Goal: Task Accomplishment & Management: Use online tool/utility

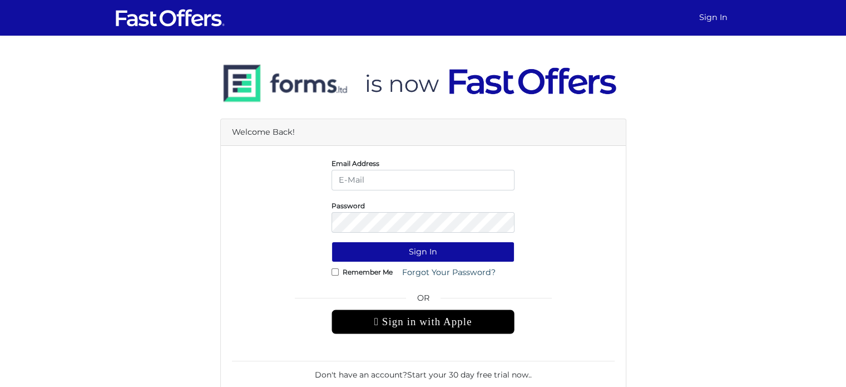
type input "stephanienause@gmail.com"
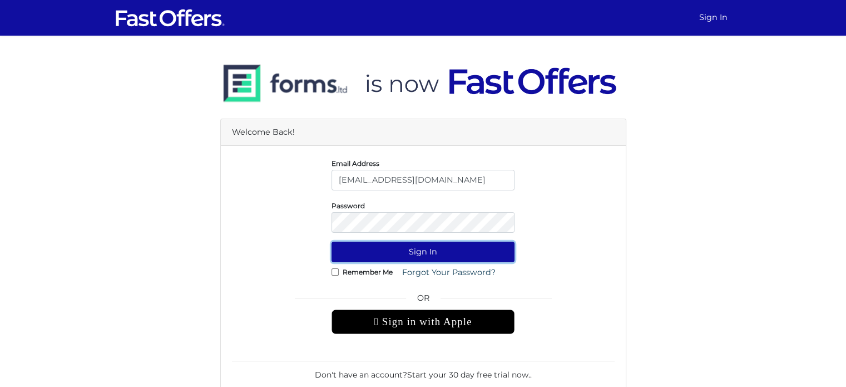
click at [411, 246] on button "Sign In" at bounding box center [423, 251] width 183 height 21
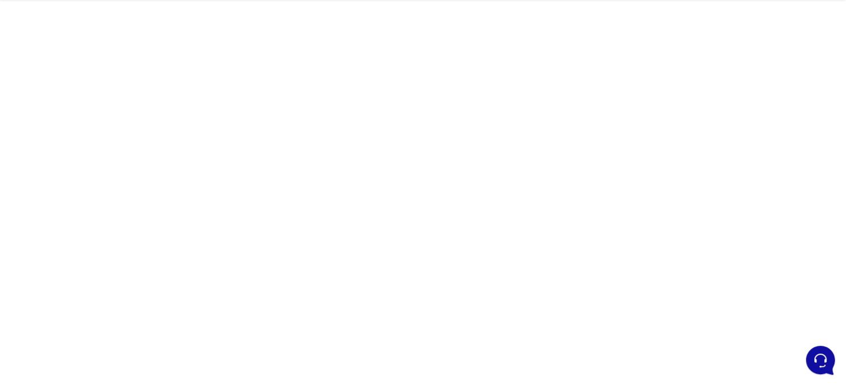
scroll to position [56, 0]
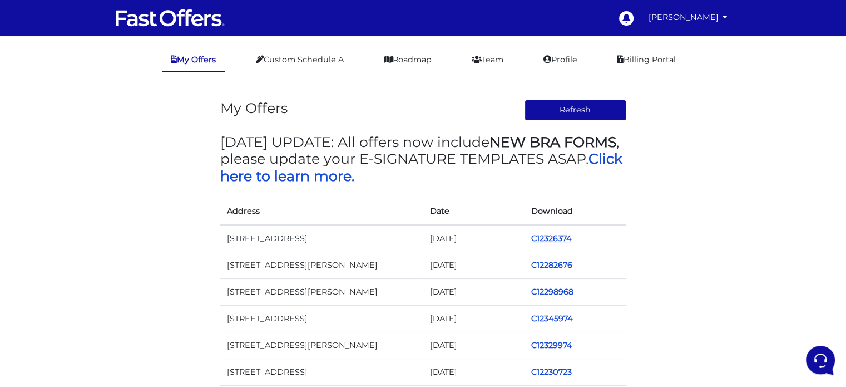
click at [547, 238] on link "C12326374" at bounding box center [551, 238] width 41 height 10
